Goal: Task Accomplishment & Management: Manage account settings

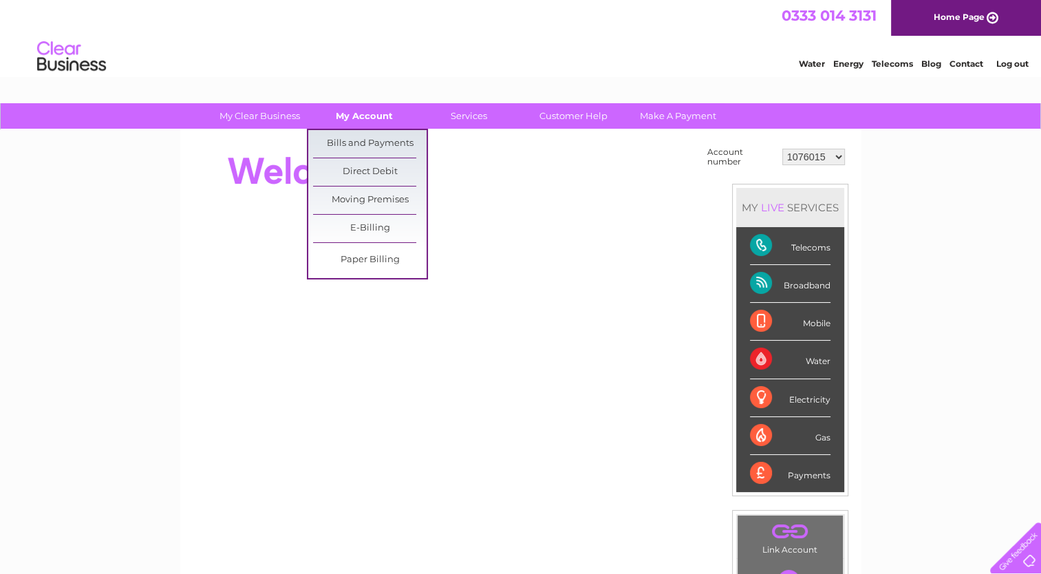
click at [384, 117] on link "My Account" at bounding box center [363, 115] width 113 height 25
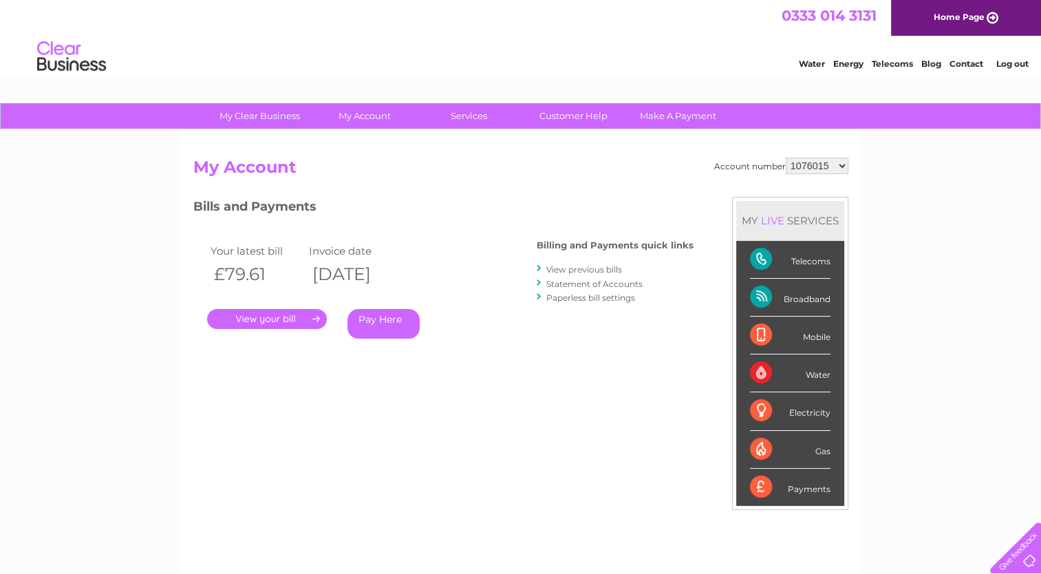
click at [565, 265] on link "View previous bills" at bounding box center [584, 269] width 76 height 10
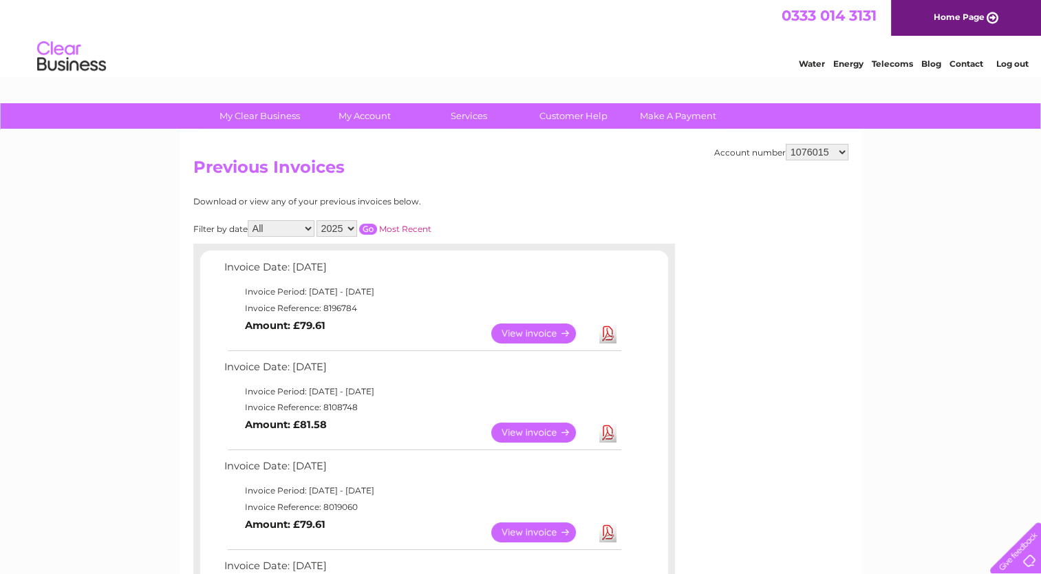
click at [529, 334] on link "View" at bounding box center [541, 333] width 101 height 20
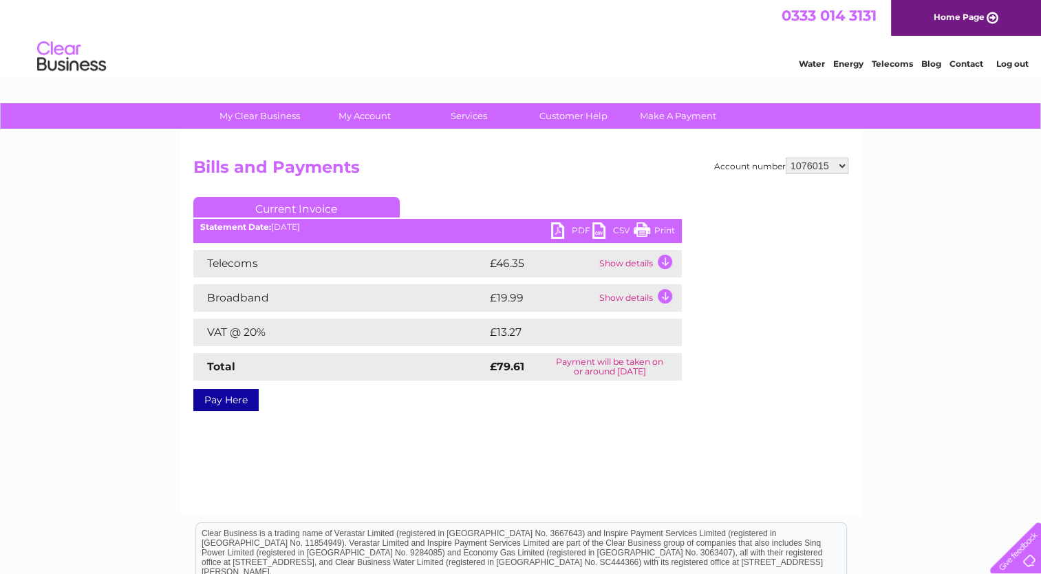
click at [574, 228] on link "PDF" at bounding box center [571, 232] width 41 height 20
click at [821, 164] on select "1076015 30264369" at bounding box center [816, 166] width 63 height 17
select select "30264369"
click at [785, 158] on select "1076015 30264369" at bounding box center [816, 166] width 63 height 17
